Goal: Transaction & Acquisition: Book appointment/travel/reservation

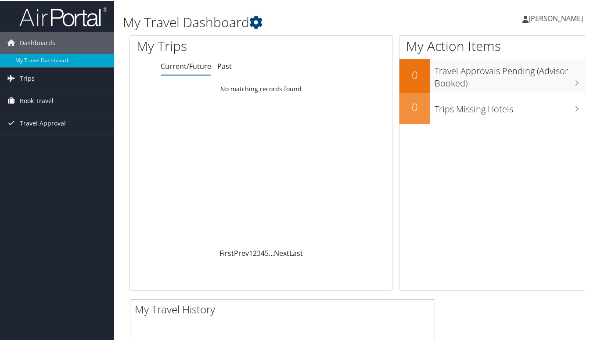
click at [49, 104] on span "Book Travel" at bounding box center [37, 100] width 34 height 22
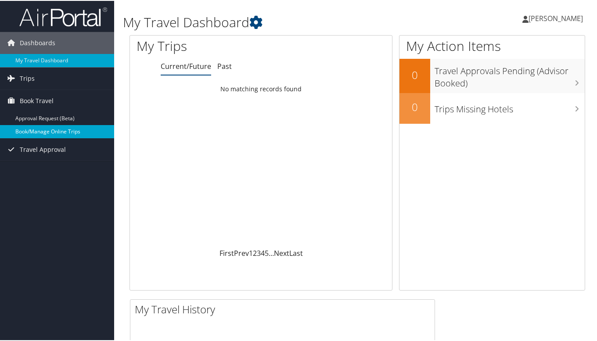
click at [51, 128] on link "Book/Manage Online Trips" at bounding box center [57, 130] width 114 height 13
